Goal: Task Accomplishment & Management: Manage account settings

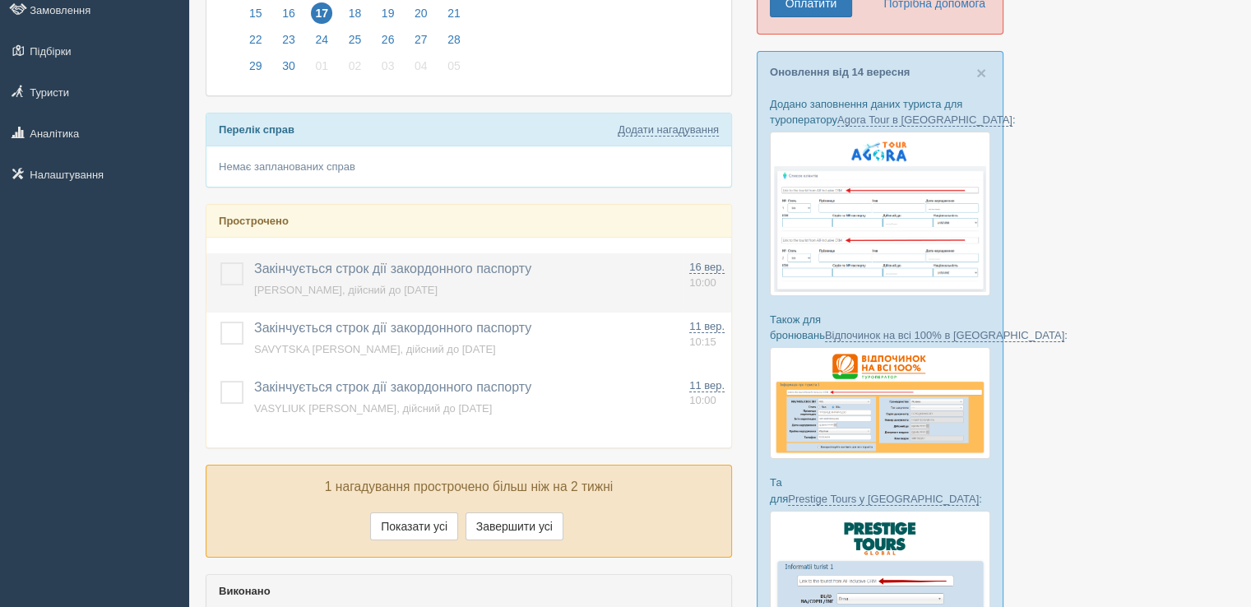
scroll to position [247, 0]
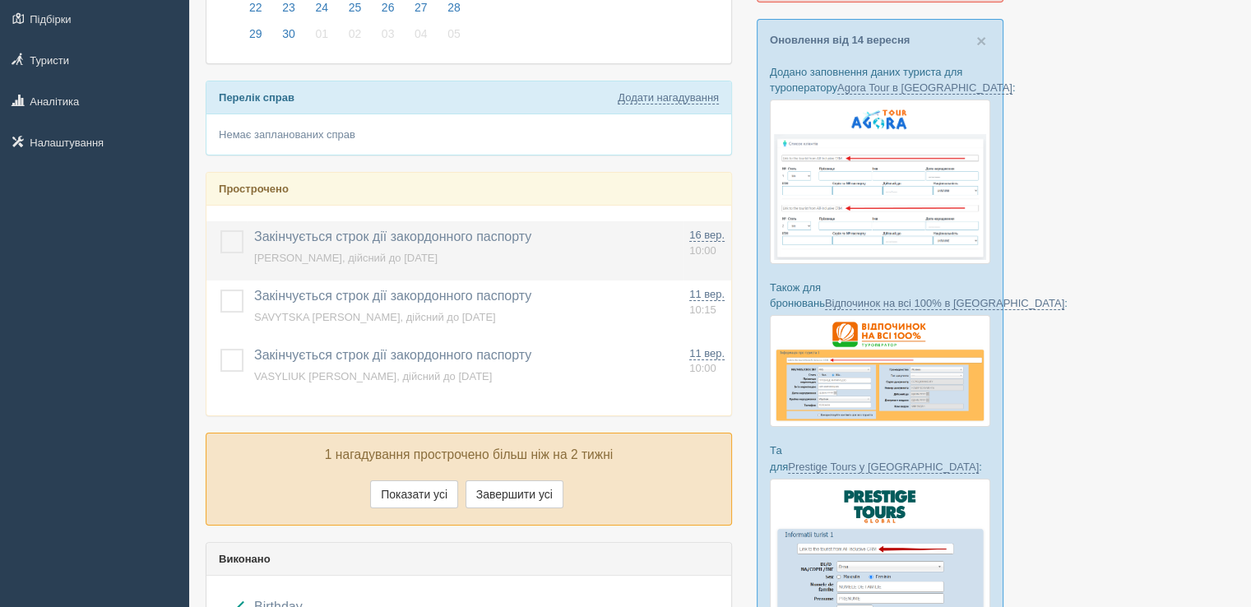
click at [220, 230] on label at bounding box center [220, 230] width 0 height 0
click at [0, 0] on input "checkbox" at bounding box center [0, 0] width 0 height 0
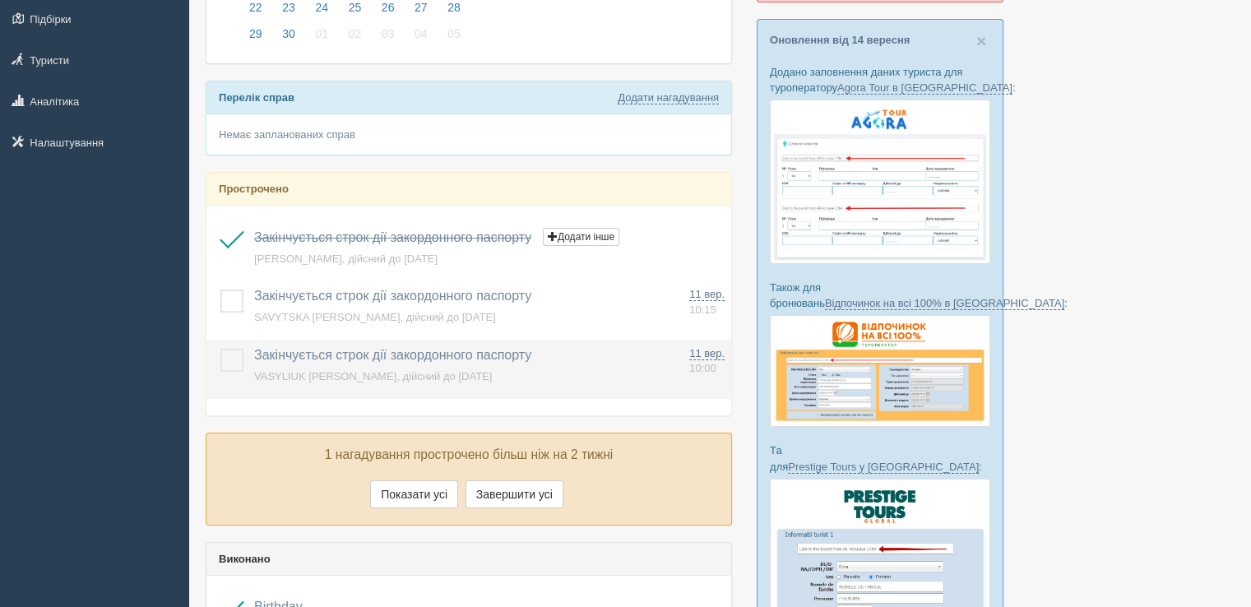
click at [220, 349] on label at bounding box center [220, 349] width 0 height 0
click at [0, 0] on input "checkbox" at bounding box center [0, 0] width 0 height 0
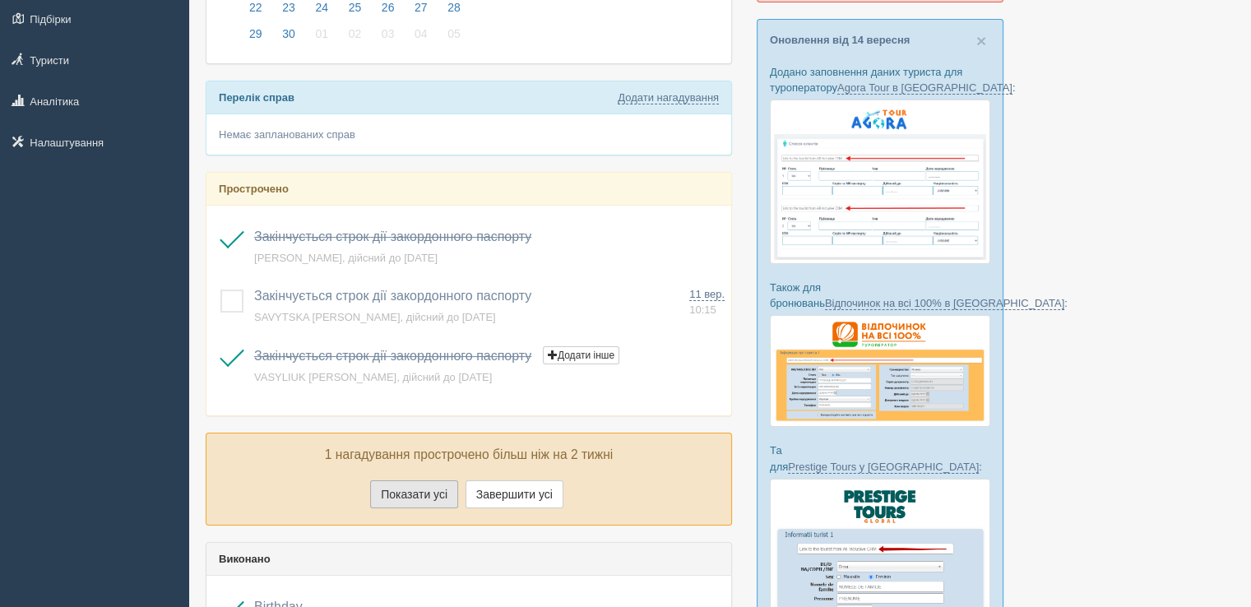
click at [435, 493] on button "Показати усі" at bounding box center [414, 494] width 88 height 28
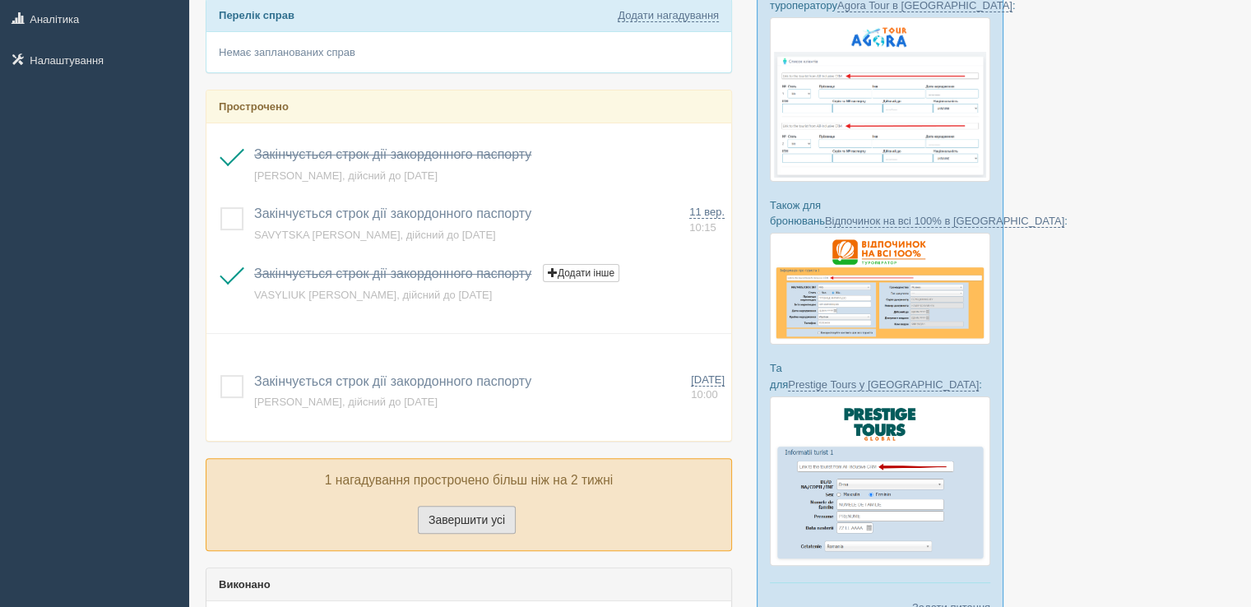
scroll to position [0, 0]
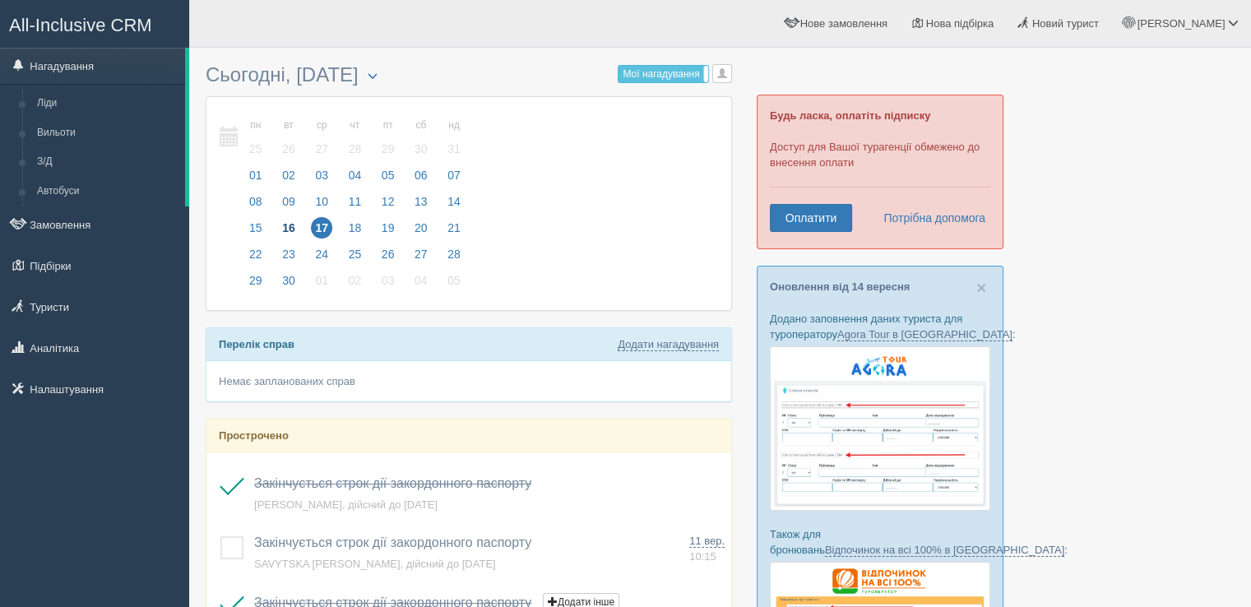
click at [292, 229] on span "16" at bounding box center [288, 227] width 21 height 21
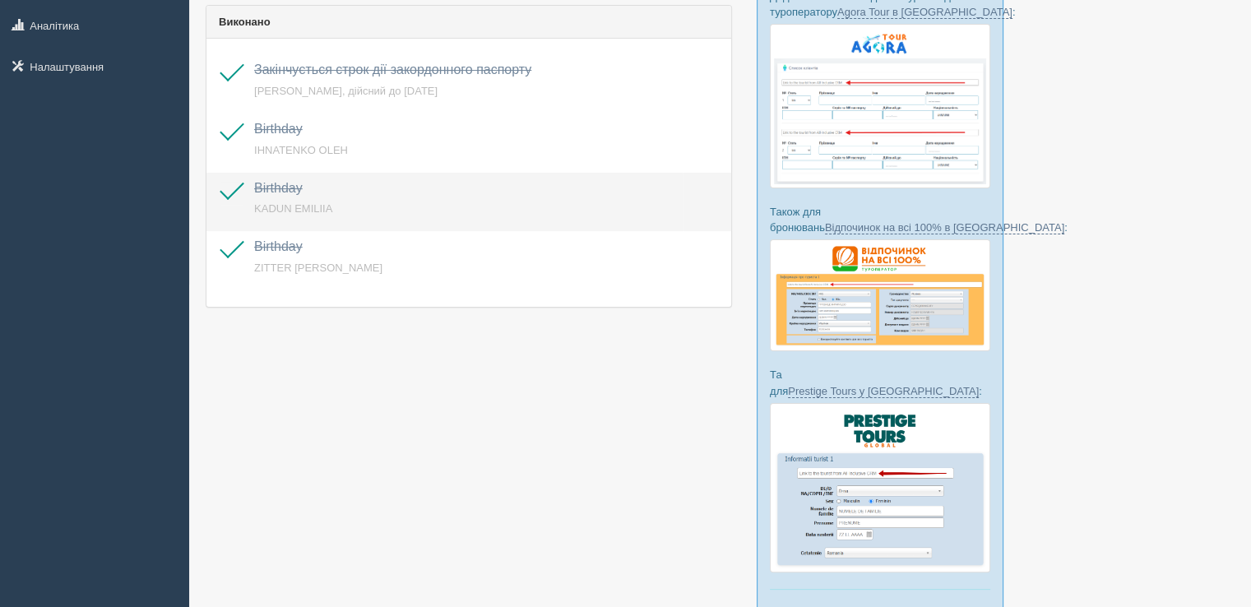
scroll to position [424, 0]
